Goal: Navigation & Orientation: Understand site structure

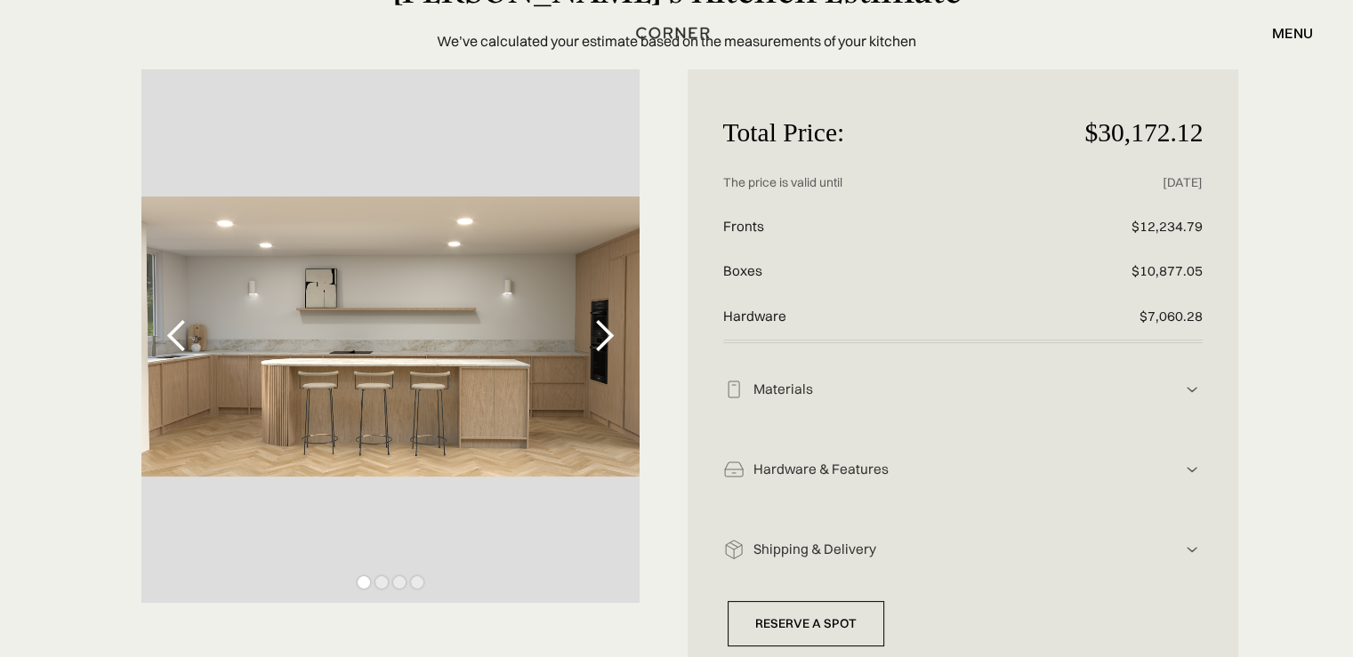
scroll to position [146, 0]
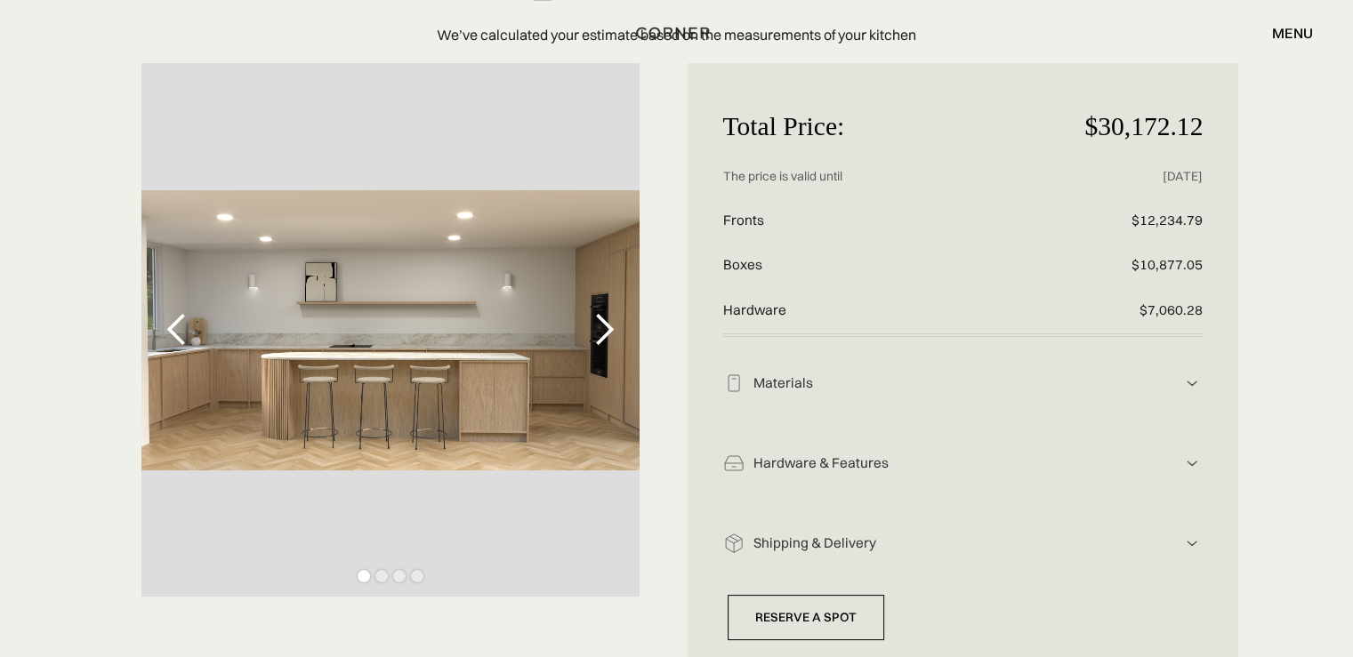
click at [615, 332] on div "next slide" at bounding box center [604, 330] width 36 height 36
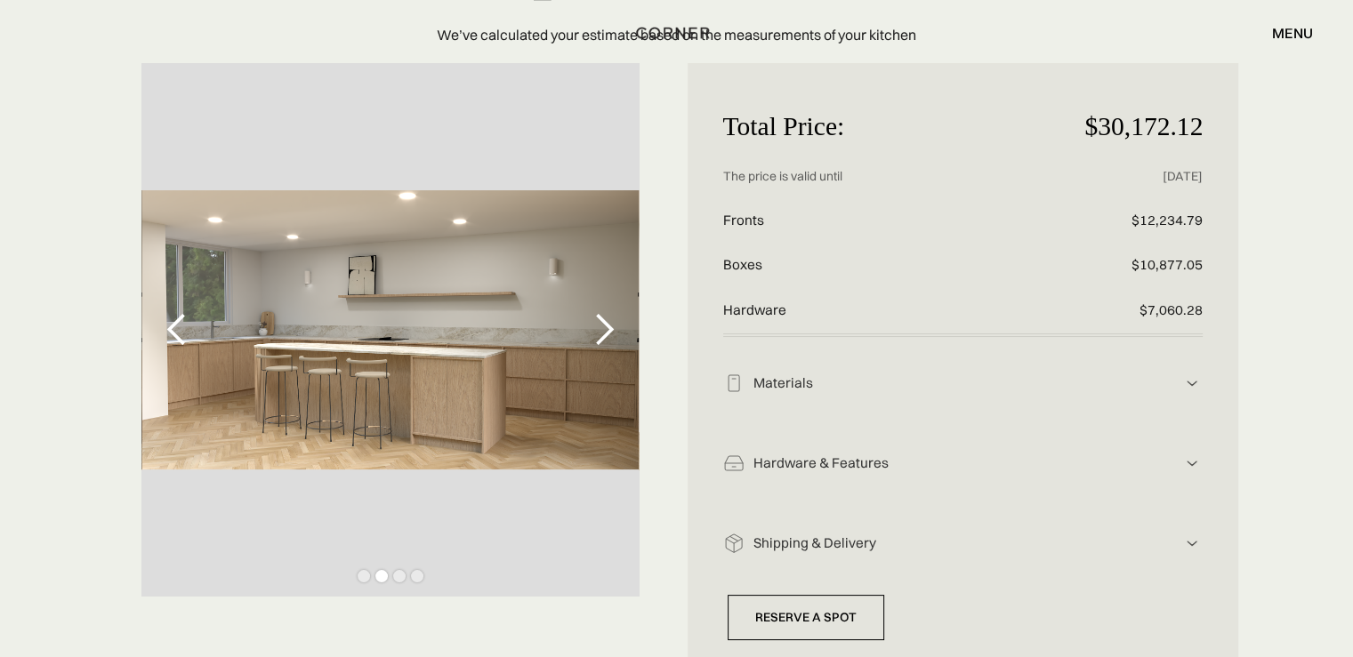
click at [599, 324] on div "next slide" at bounding box center [604, 330] width 36 height 36
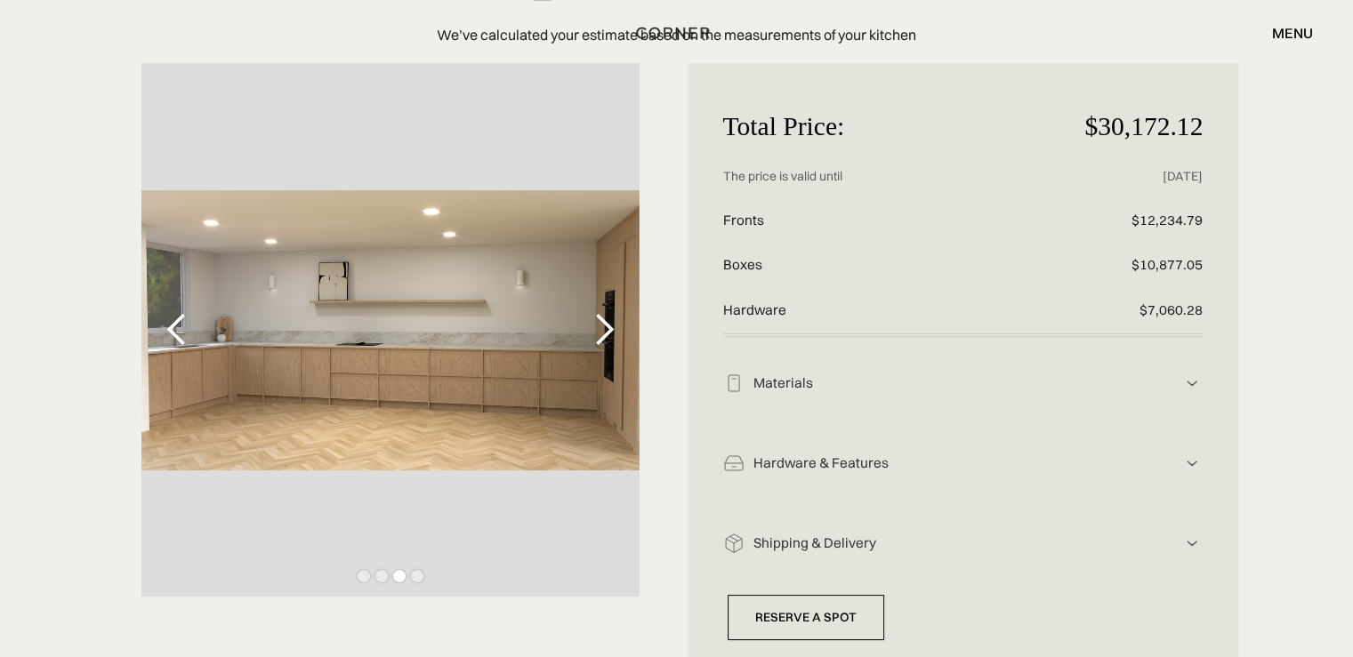
click at [612, 337] on div "next slide" at bounding box center [604, 330] width 36 height 36
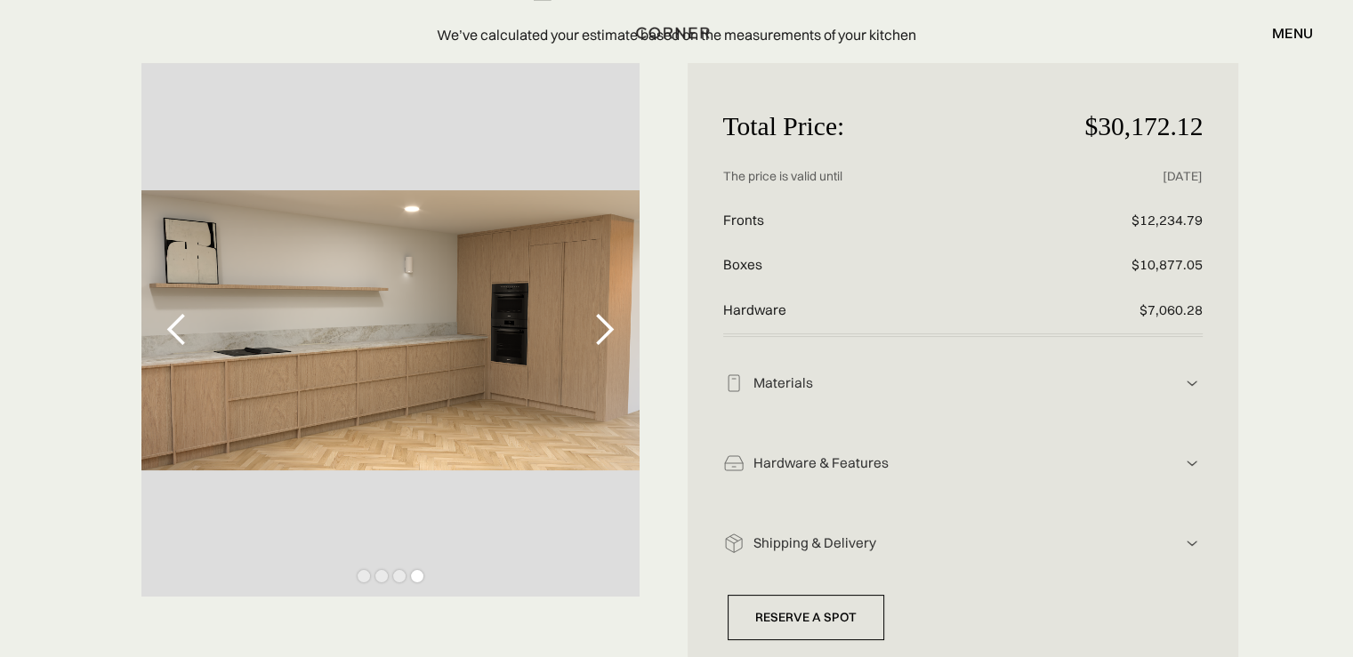
click at [139, 334] on div "Slide 4 of 4." at bounding box center [390, 338] width 551 height 551
click at [165, 331] on div "previous slide" at bounding box center [177, 330] width 36 height 36
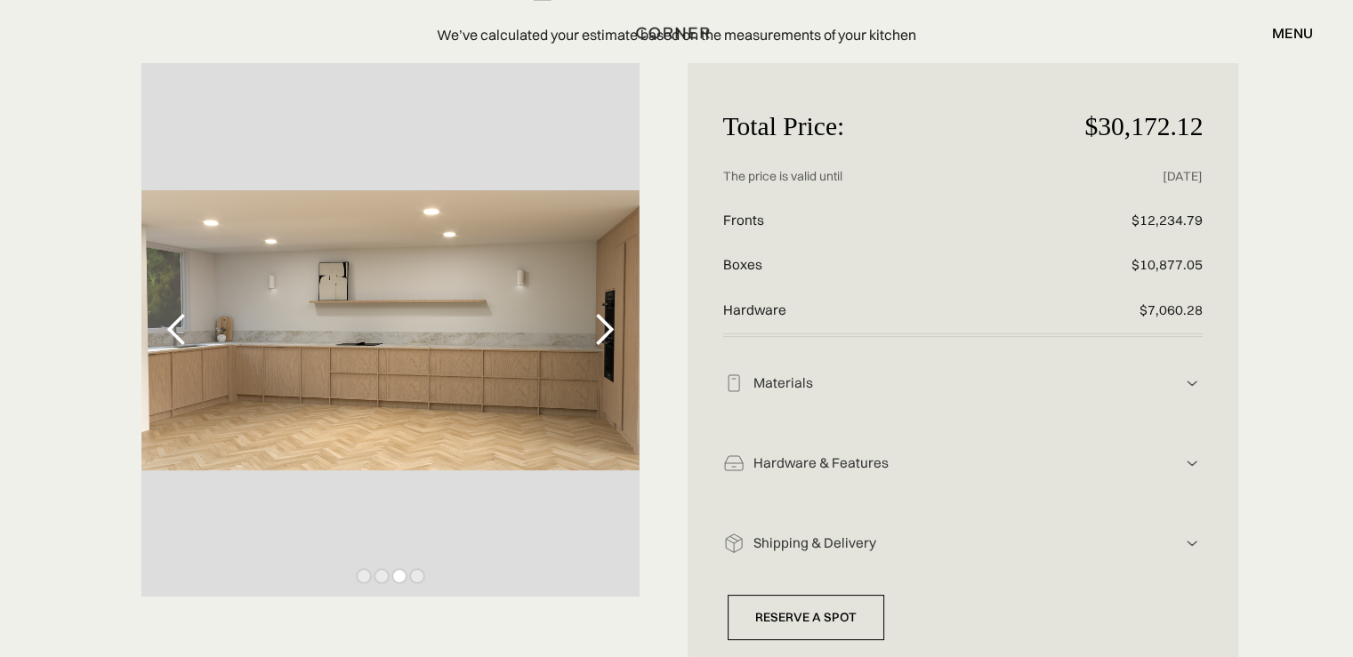
click at [607, 330] on div "next slide" at bounding box center [604, 330] width 36 height 36
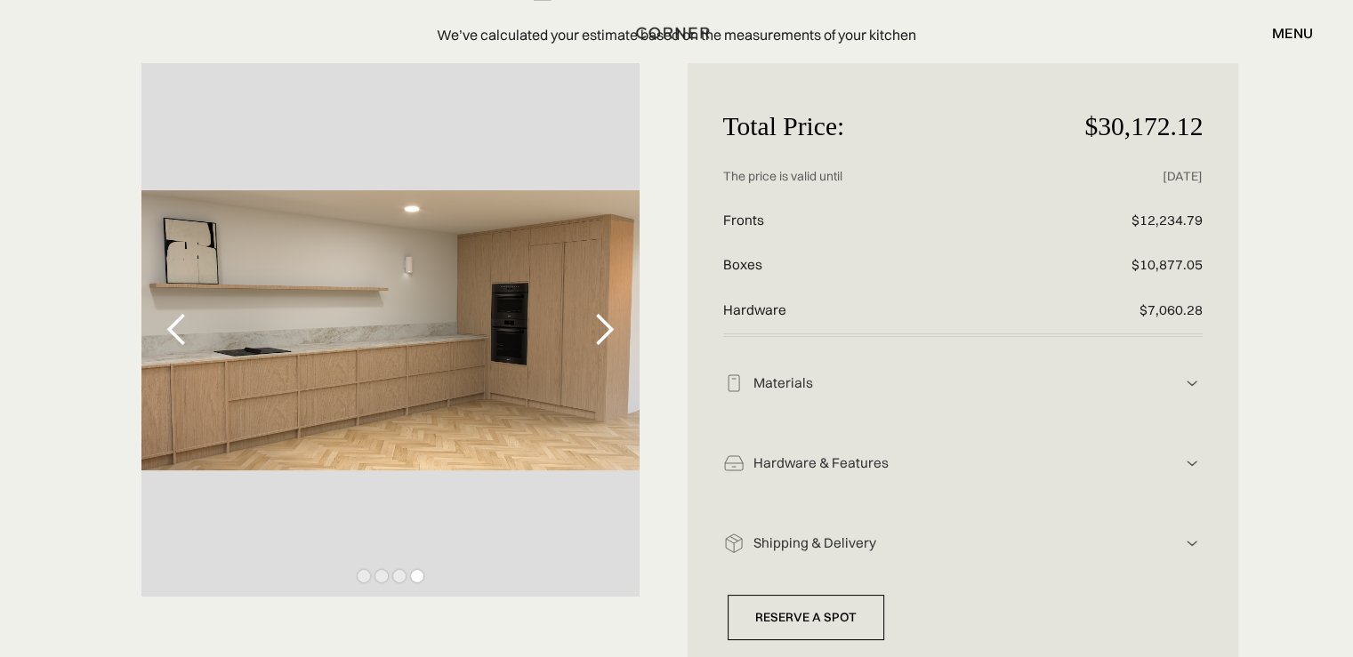
click at [607, 329] on div "next slide" at bounding box center [604, 330] width 36 height 36
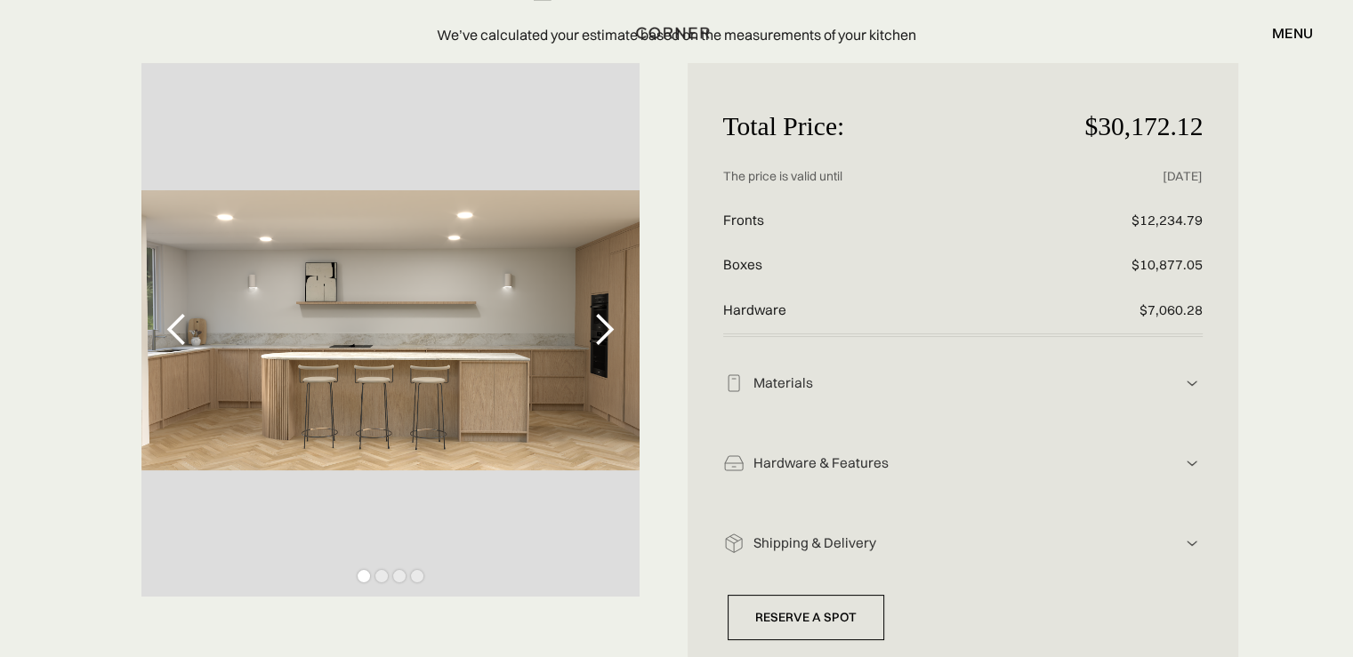
click at [607, 329] on div "next slide" at bounding box center [604, 330] width 36 height 36
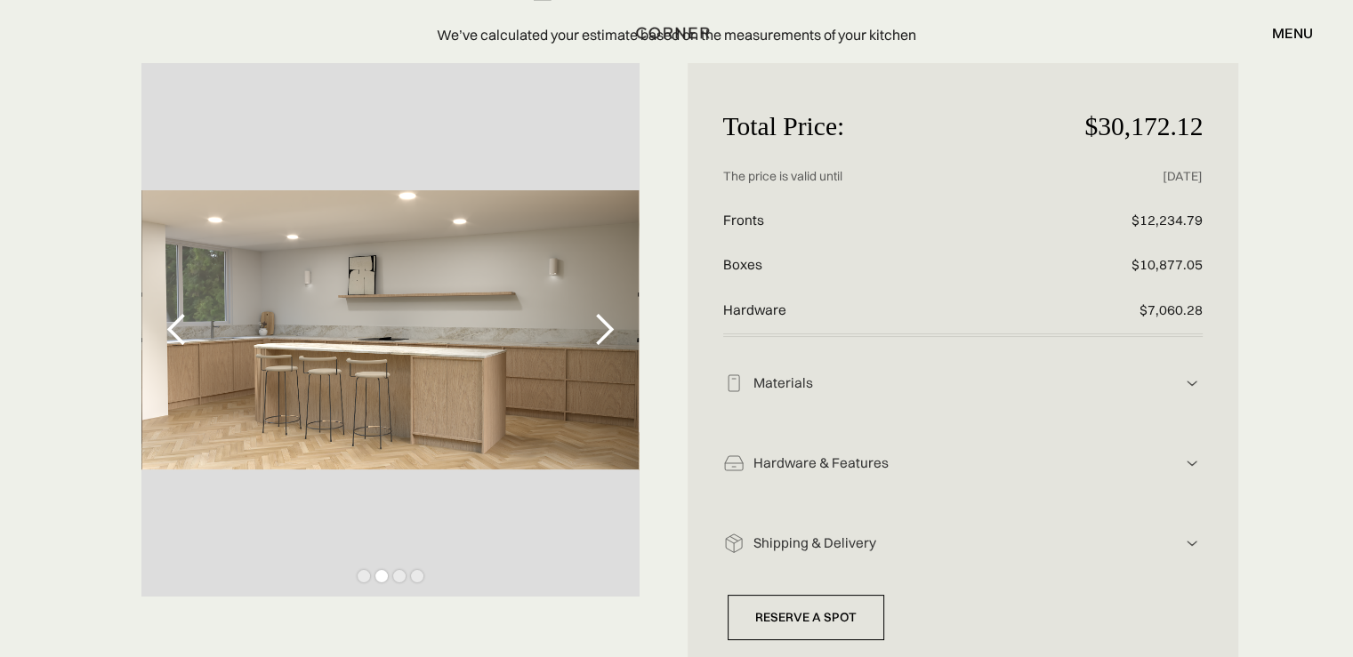
click at [607, 329] on div "next slide" at bounding box center [604, 330] width 36 height 36
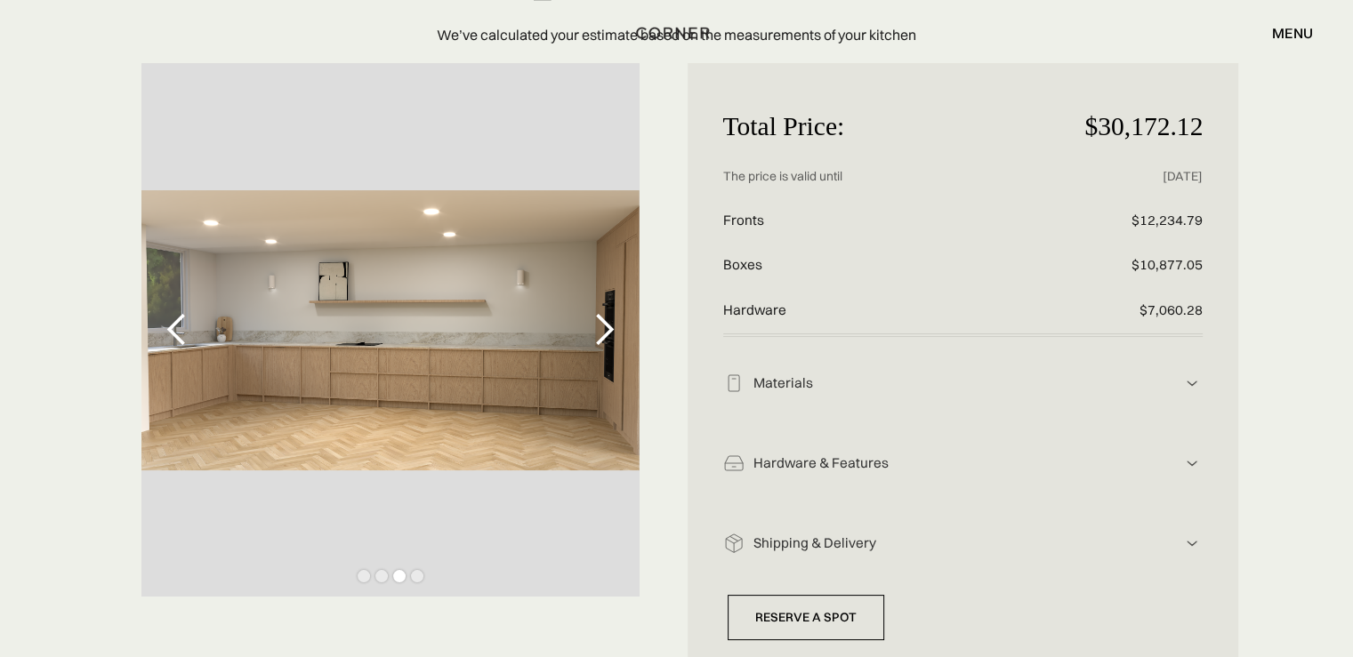
click at [607, 329] on div "next slide" at bounding box center [604, 330] width 36 height 36
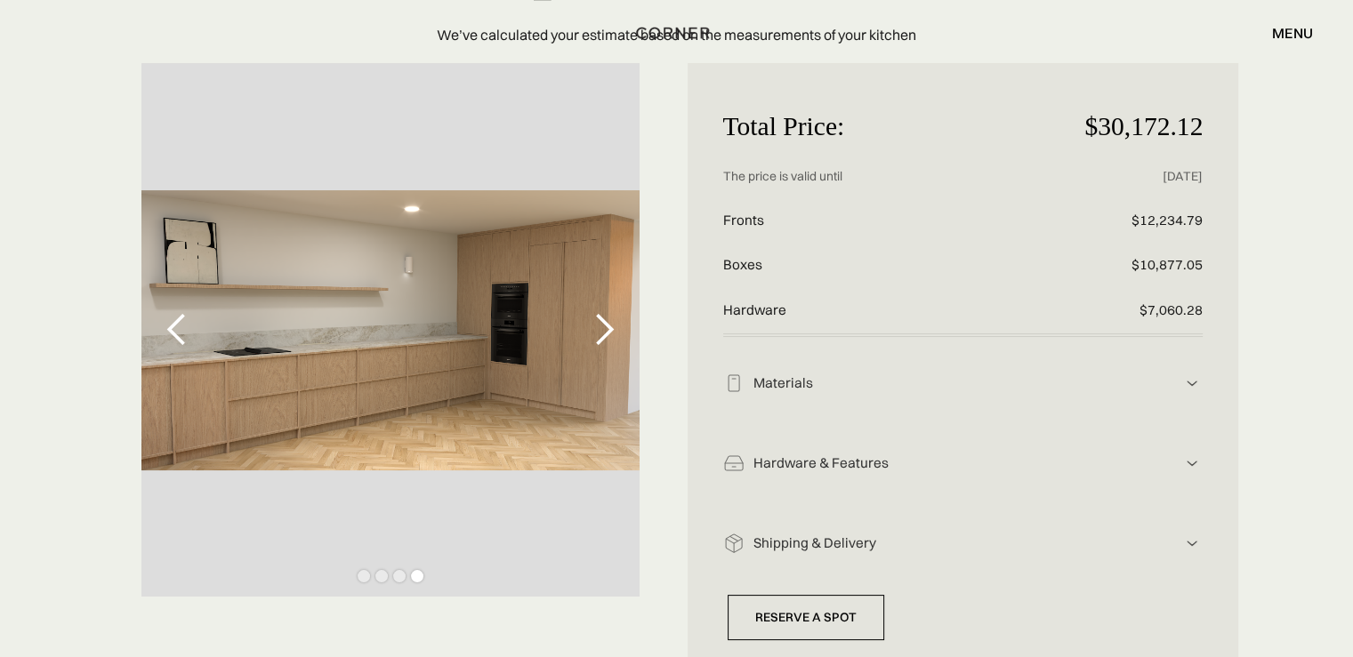
click at [607, 329] on div "next slide" at bounding box center [604, 330] width 36 height 36
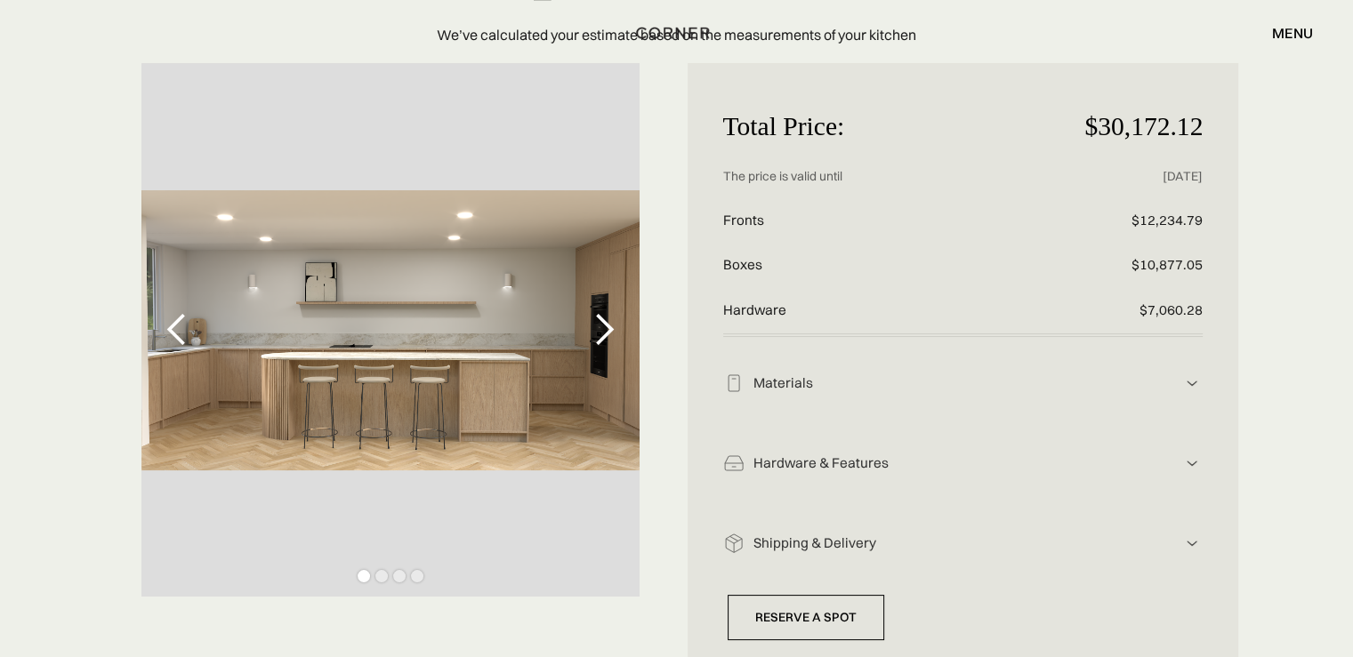
click at [607, 330] on div "next slide" at bounding box center [604, 330] width 36 height 36
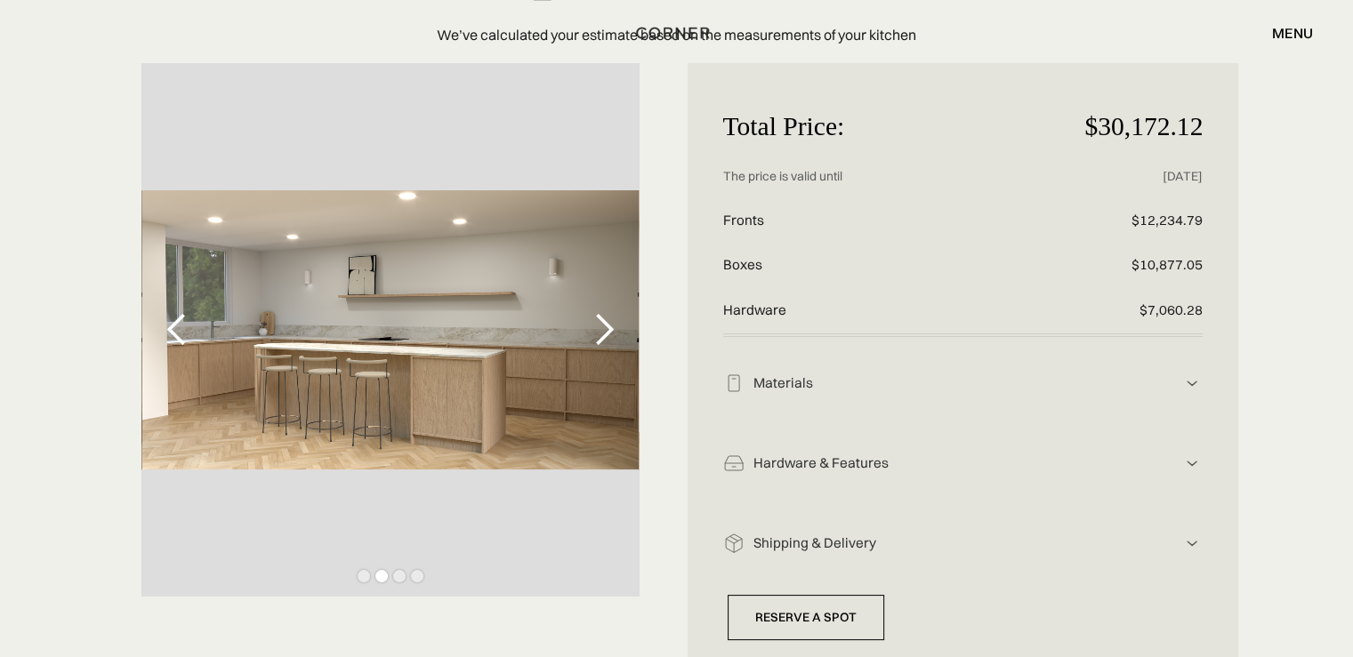
click at [611, 334] on div "next slide" at bounding box center [604, 330] width 36 height 36
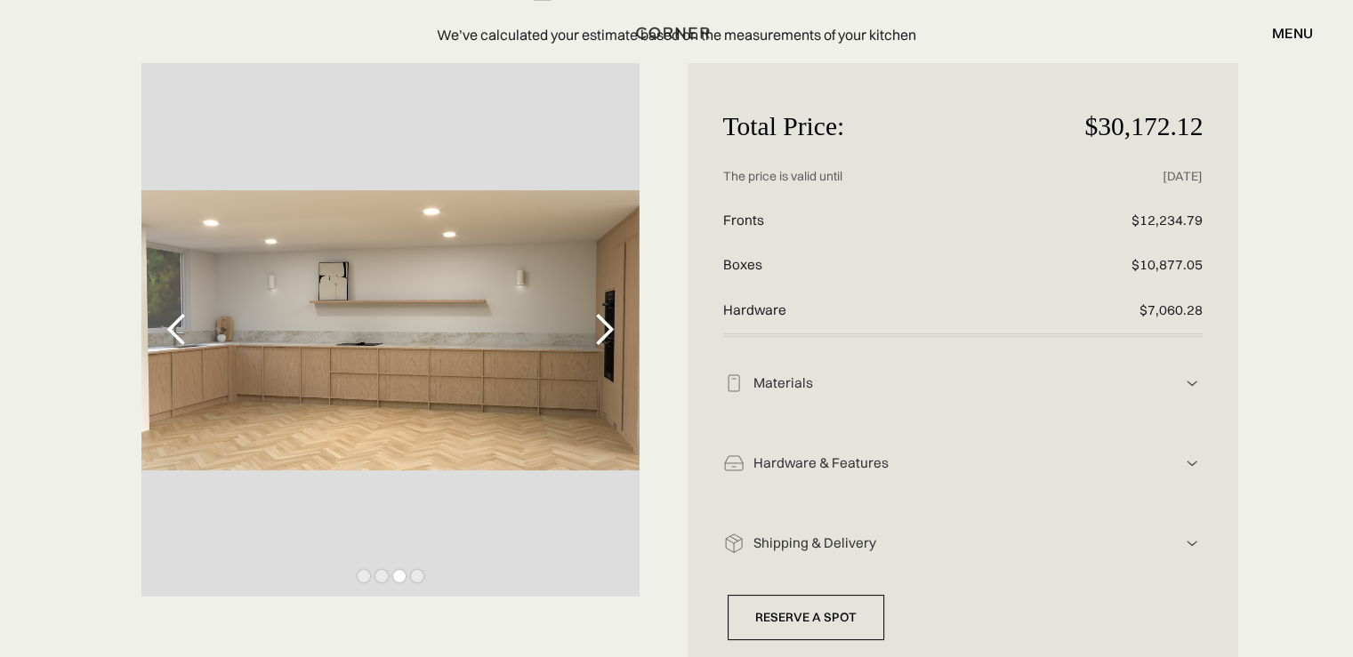
click at [611, 334] on div "next slide" at bounding box center [604, 330] width 36 height 36
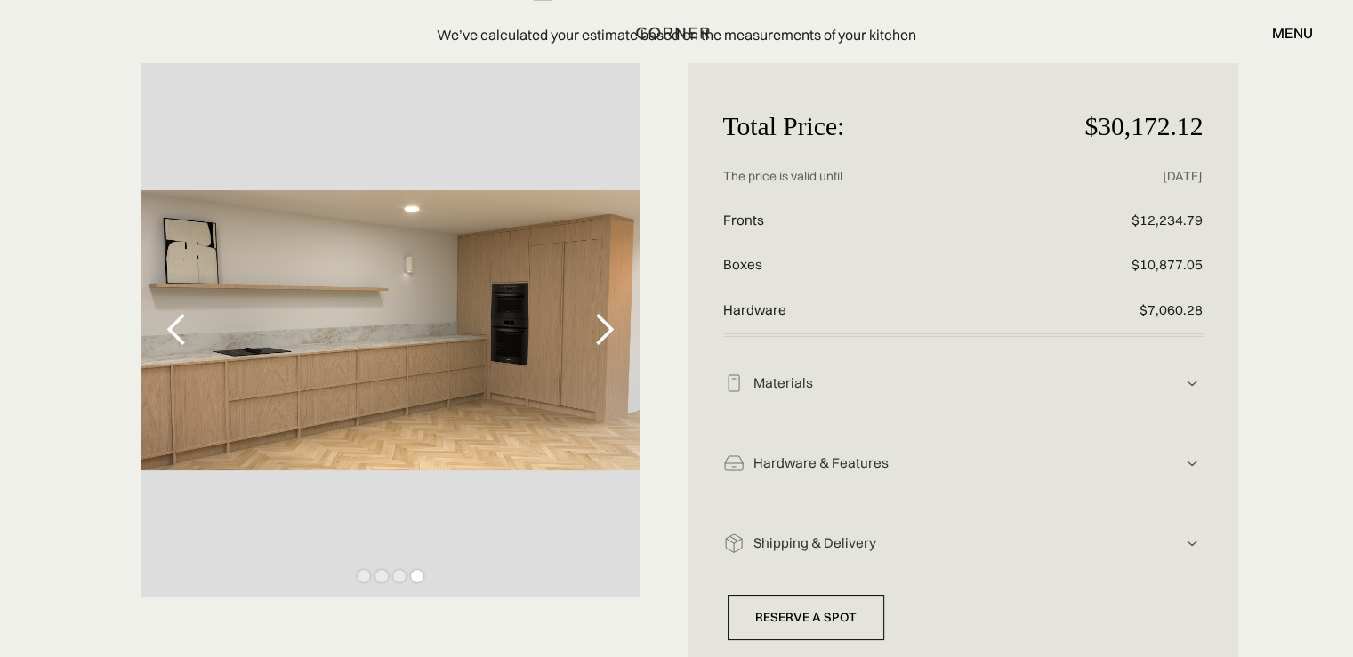
click at [611, 334] on div "next slide" at bounding box center [604, 330] width 36 height 36
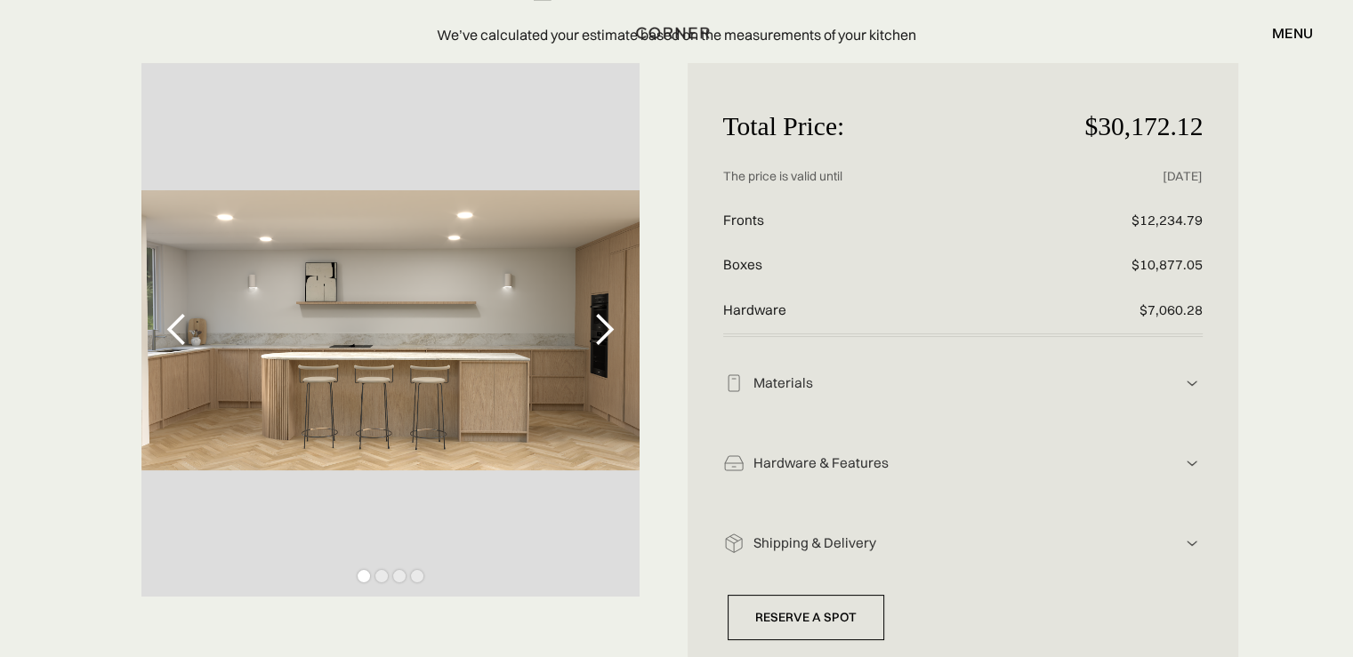
click at [612, 334] on div "next slide" at bounding box center [604, 330] width 36 height 36
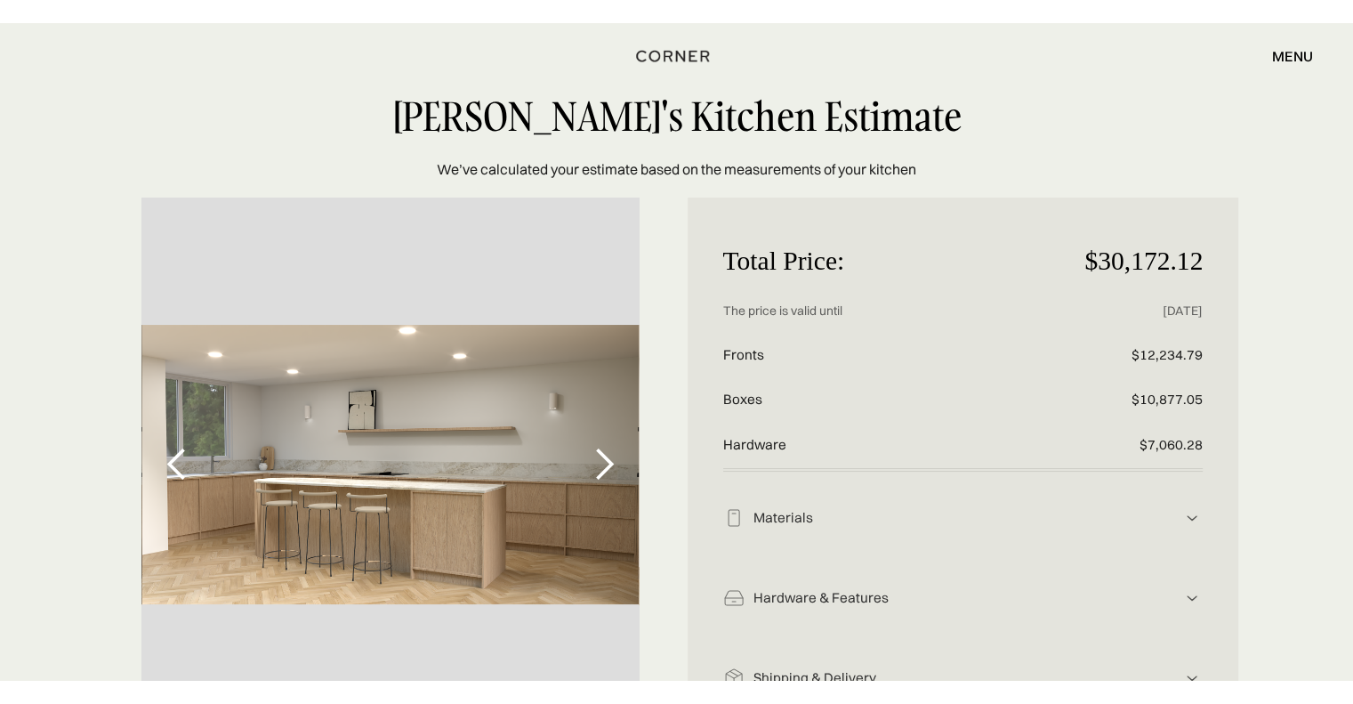
scroll to position [0, 0]
